Goal: Task Accomplishment & Management: Use online tool/utility

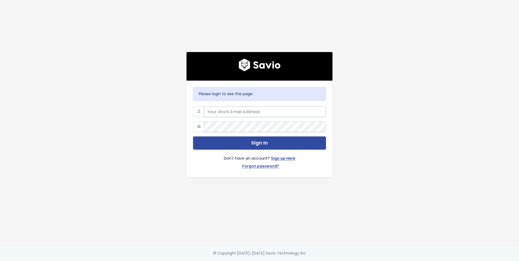
click at [222, 113] on input "email" at bounding box center [265, 111] width 122 height 11
type input "hello@storypark.com"
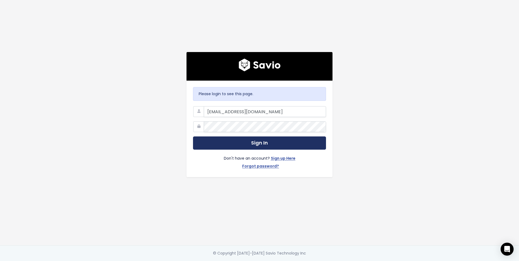
click at [217, 143] on button "Sign In" at bounding box center [259, 143] width 133 height 13
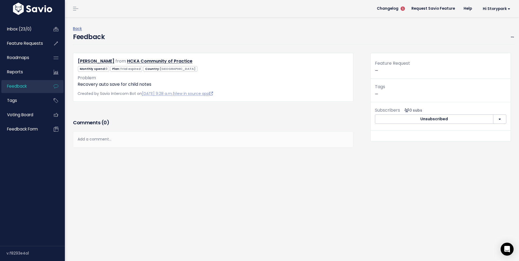
click at [288, 66] on div "Monthly spend: 0 Plan: Trial expired Country: New Zealand" at bounding box center [212, 68] width 279 height 7
click at [16, 30] on span "Inbox (23/0)" at bounding box center [19, 29] width 25 height 6
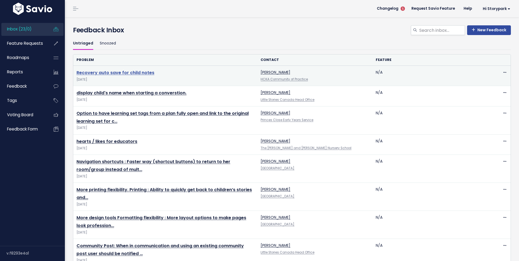
click at [130, 72] on link "Recovery auto save for child notes" at bounding box center [115, 73] width 78 height 6
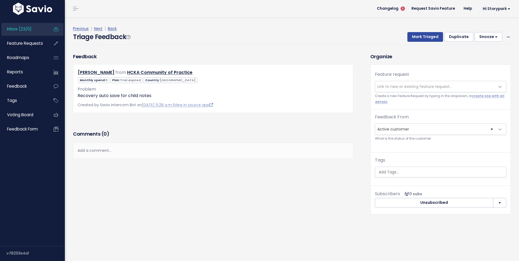
click at [414, 81] on span "Link to new or existing feature request..." at bounding box center [440, 86] width 131 height 11
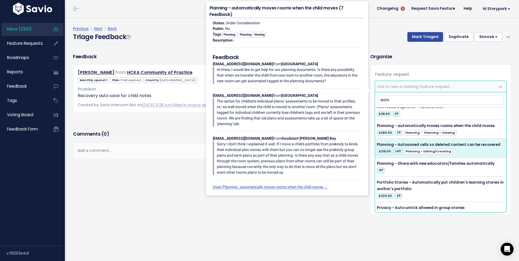
scroll to position [133, 0]
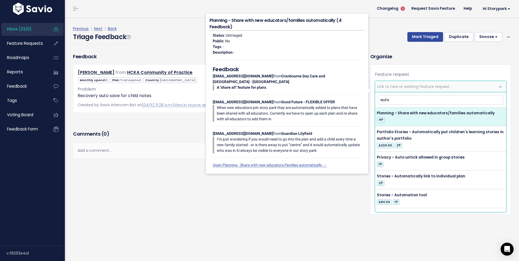
click at [402, 100] on input "auto" at bounding box center [440, 99] width 125 height 9
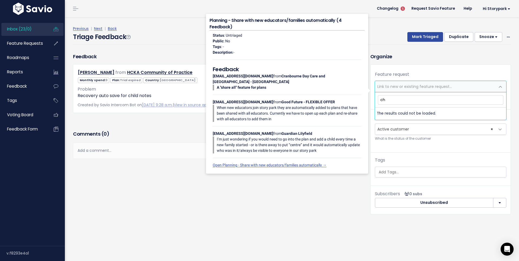
type input "c"
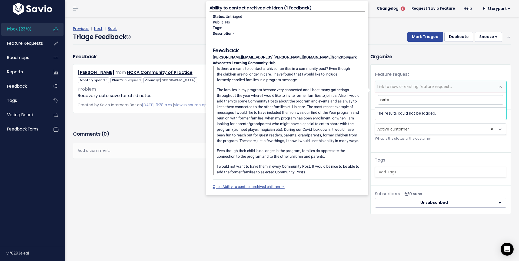
type input "notes"
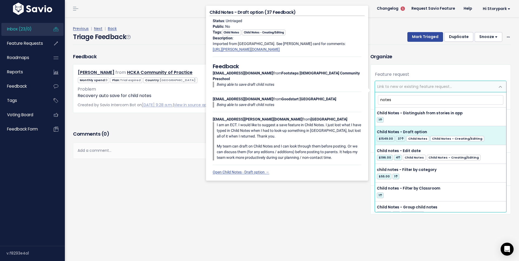
scroll to position [209, 0]
select select "3227"
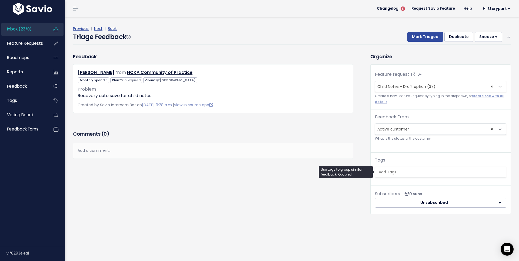
click at [393, 171] on input "search" at bounding box center [441, 173] width 131 height 6
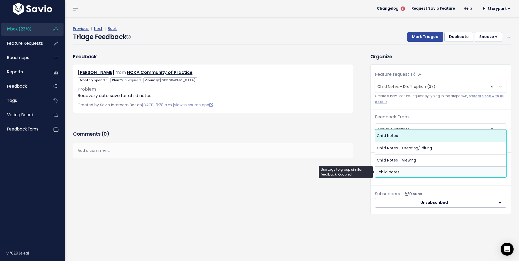
type input "child notes"
select select "624"
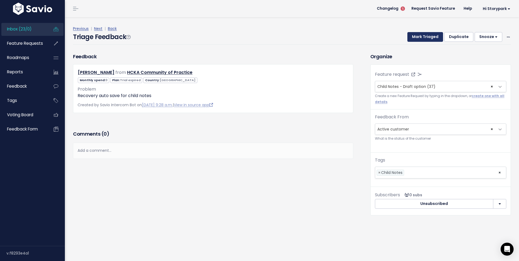
click at [434, 39] on button "Mark Triaged" at bounding box center [425, 37] width 36 height 10
